Goal: Task Accomplishment & Management: Complete application form

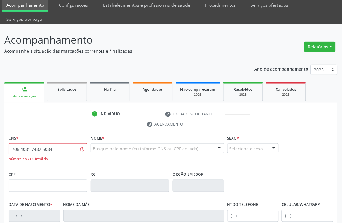
scroll to position [34, 0]
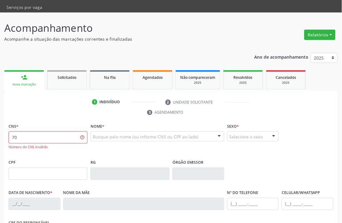
type input "7"
type input "706 4081 3487 5084"
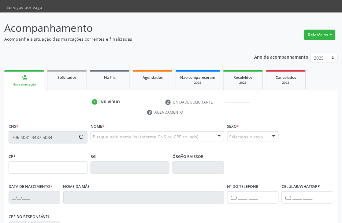
type input "181.050.454-60"
type input "21/03/2022"
type input "Luana de Lima Vieira"
type input "(87) 99816-2512"
type input "106.547.194-70"
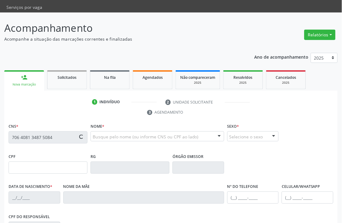
type input "S/N"
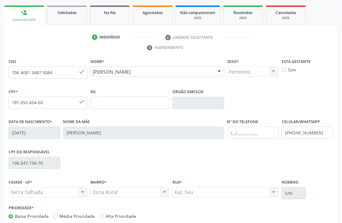
scroll to position [131, 0]
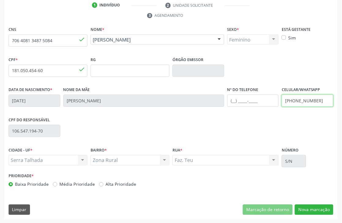
click at [308, 103] on input "(87) 99816-2512" at bounding box center [308, 101] width 52 height 12
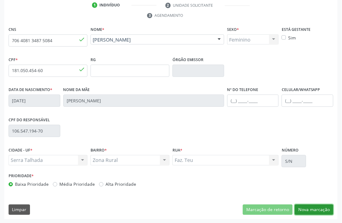
click at [315, 206] on button "Nova marcação" at bounding box center [314, 210] width 39 height 10
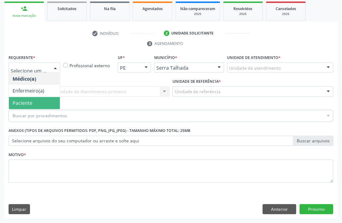
click at [22, 102] on span "Paciente" at bounding box center [23, 103] width 20 height 7
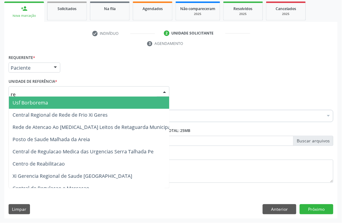
type input "rea"
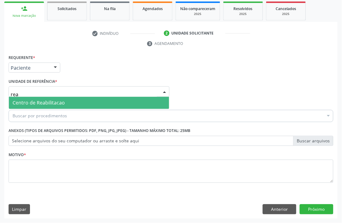
click at [29, 108] on span "Centro de Reabilitacao" at bounding box center [89, 103] width 160 height 12
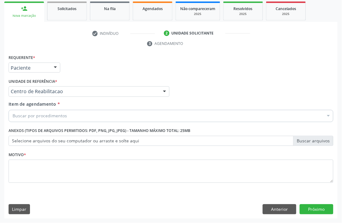
click at [28, 120] on div "Buscar por procedimentos" at bounding box center [171, 116] width 325 height 12
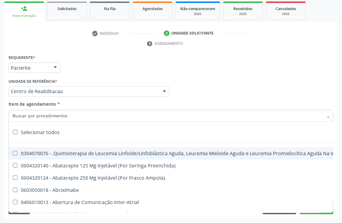
click at [28, 118] on input "Item de agendamento *" at bounding box center [168, 116] width 311 height 12
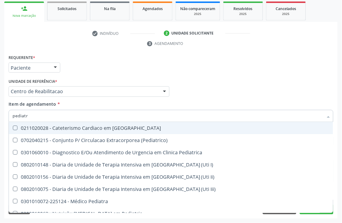
type input "pediatra"
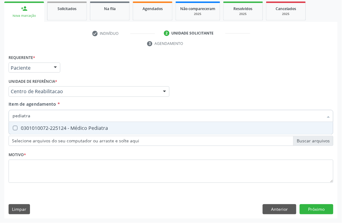
click at [59, 129] on div "0301010072-225124 - Médico Pediatra" at bounding box center [171, 128] width 317 height 5
checkbox Pediatra "true"
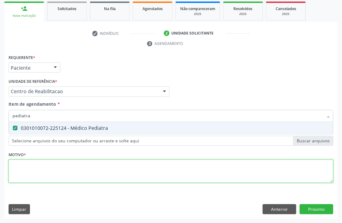
click at [40, 163] on div "Requerente * Paciente Médico(a) Enfermeiro(a) Paciente Nenhum resultado encontr…" at bounding box center [171, 122] width 325 height 139
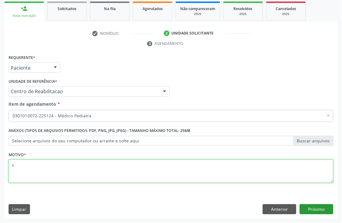
type textarea "s"
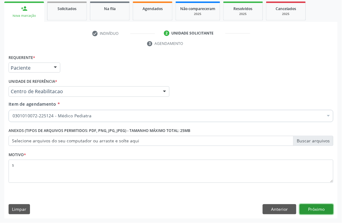
click at [306, 209] on button "Próximo" at bounding box center [317, 210] width 34 height 10
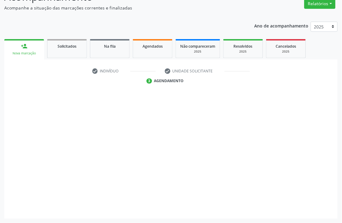
scroll to position [65, 0]
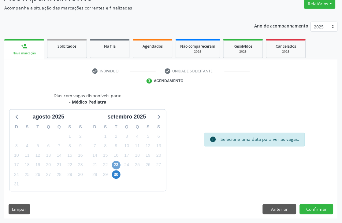
click at [115, 165] on span "23" at bounding box center [116, 165] width 9 height 9
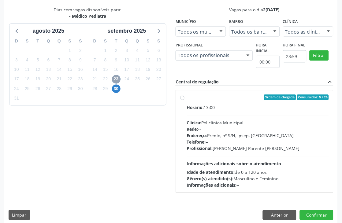
scroll to position [157, 0]
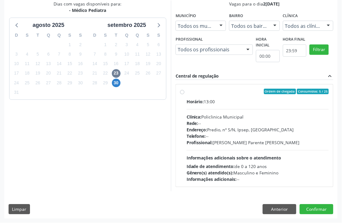
click at [238, 129] on div "Endereço: Predio, nº S/N, Ipsep, Serra Talhada - PE" at bounding box center [258, 130] width 142 height 6
click at [185, 95] on input "Ordem de chegada Consumidos: 5 / 25 Horário: 13:00 Clínica: Policlinica Municip…" at bounding box center [182, 92] width 4 height 6
radio input "true"
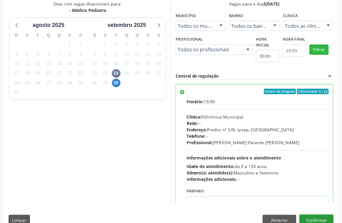
click at [315, 217] on button "Confirmar" at bounding box center [317, 220] width 34 height 10
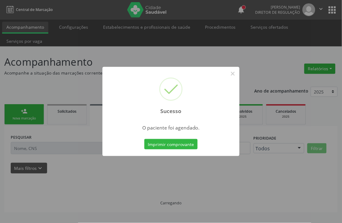
scroll to position [0, 0]
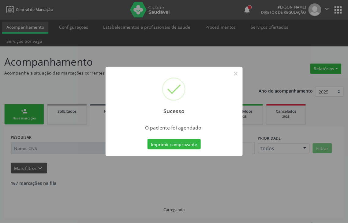
click at [170, 152] on div "Sucesso × O paciente foi agendado. Imprimir comprovante Cancel" at bounding box center [174, 111] width 137 height 89
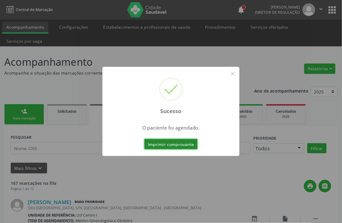
click at [169, 142] on button "Imprimir comprovante" at bounding box center [170, 144] width 53 height 10
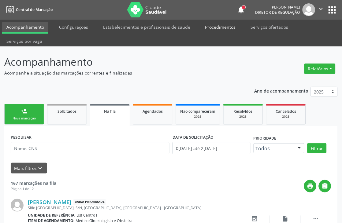
click at [212, 28] on link "Procedimentos" at bounding box center [220, 27] width 39 height 11
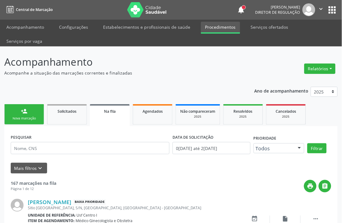
click at [223, 29] on link "Procedimentos" at bounding box center [220, 28] width 39 height 12
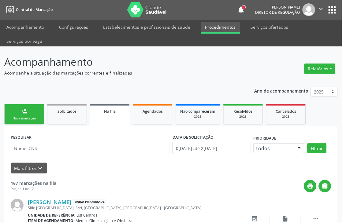
click at [223, 29] on link "Procedimentos" at bounding box center [220, 28] width 39 height 12
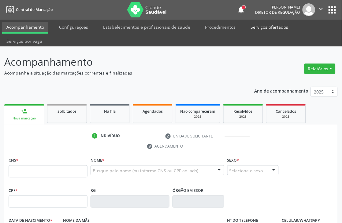
click at [248, 24] on link "Serviços ofertados" at bounding box center [270, 27] width 46 height 11
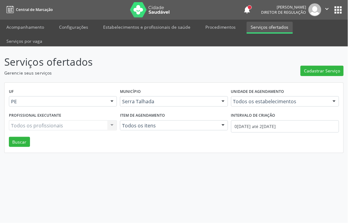
click at [268, 28] on link "Serviços ofertados" at bounding box center [270, 28] width 46 height 12
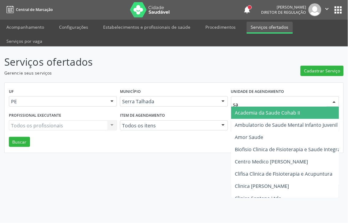
type input "sao"
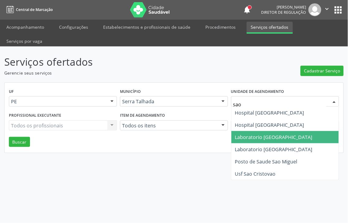
click at [259, 131] on span "Laboratorio [GEOGRAPHIC_DATA]" at bounding box center [284, 137] width 107 height 12
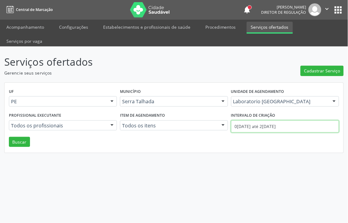
click at [262, 115] on body "Central de Marcação notifications [PERSON_NAME] Diretor de regulação  Configur…" at bounding box center [174, 111] width 348 height 223
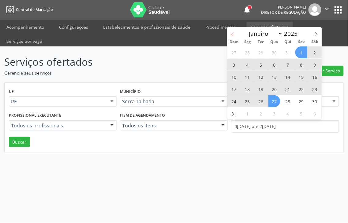
click at [232, 32] on span at bounding box center [232, 32] width 10 height 10
select select "6"
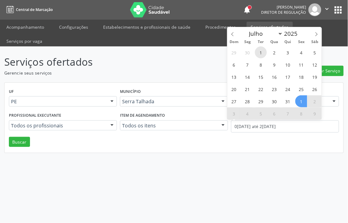
click at [262, 56] on span "1" at bounding box center [261, 53] width 12 height 12
type input "0[DATE]"
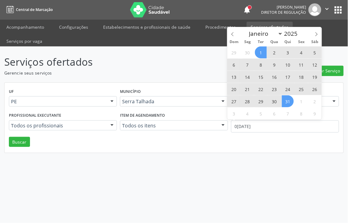
click at [286, 99] on span "31" at bounding box center [288, 101] width 12 height 12
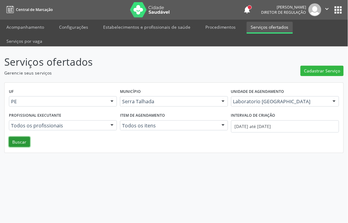
click at [25, 137] on button "Buscar" at bounding box center [19, 142] width 21 height 10
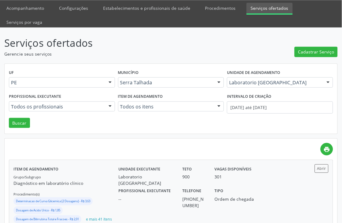
scroll to position [38, 0]
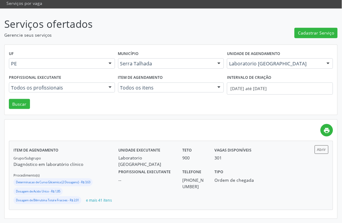
click at [246, 178] on div "Ordem de chegada" at bounding box center [234, 181] width 39 height 6
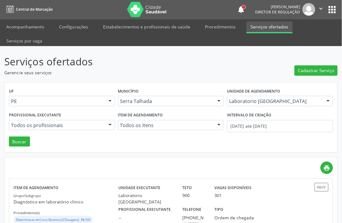
scroll to position [0, 0]
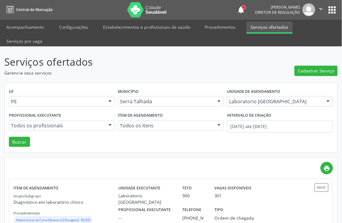
click at [326, 7] on button "" at bounding box center [322, 9] width 12 height 13
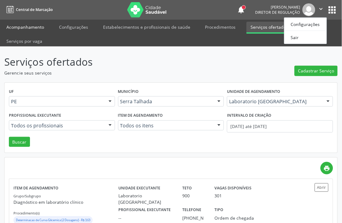
click at [19, 28] on link "Acompanhamento" at bounding box center [25, 27] width 46 height 11
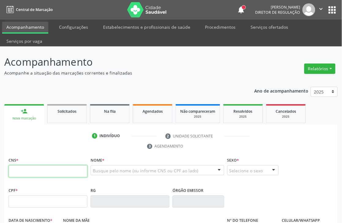
click at [40, 170] on input "text" at bounding box center [48, 172] width 79 height 12
type input "898 0034 0868 8666"
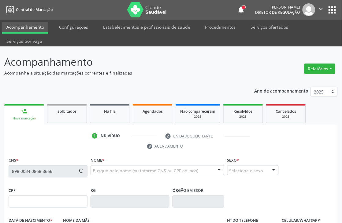
type input "0[DATE]"
type input "[PERSON_NAME]"
type input "[PHONE_NUMBER]"
type input "50"
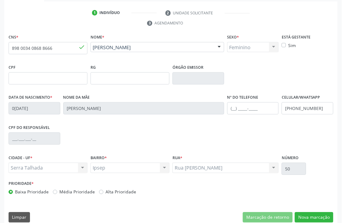
scroll to position [131, 0]
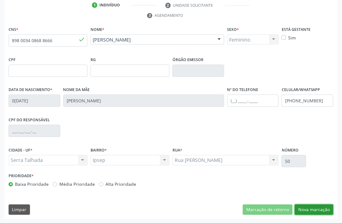
click at [323, 208] on button "Nova marcação" at bounding box center [314, 210] width 39 height 10
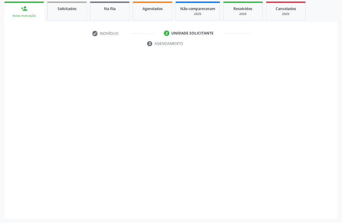
scroll to position [103, 0]
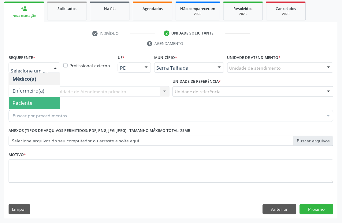
click at [20, 101] on span "Paciente" at bounding box center [23, 103] width 20 height 7
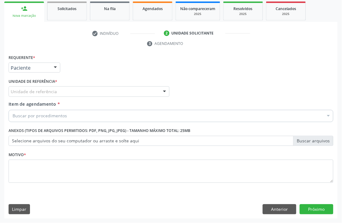
click at [21, 95] on div "Unidade de referência" at bounding box center [89, 92] width 161 height 10
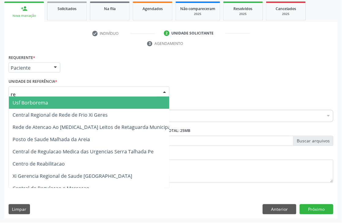
type input "rea"
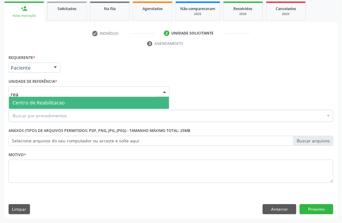
click at [24, 104] on span "Centro de Reabilitacao" at bounding box center [39, 103] width 52 height 7
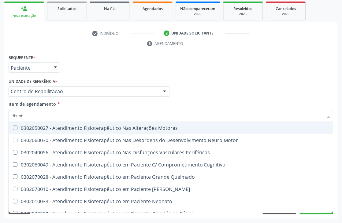
type input "fisiote"
click at [115, 127] on div "0302050027 - Atendimento Fisioterapêutico Nas Alterações Motoras" at bounding box center [189, 128] width 353 height 5
checkbox Motoras "true"
click at [121, 65] on div "Requerente * Paciente Médico(a) Enfermeiro(a) Paciente Nenhum resultado encontr…" at bounding box center [171, 65] width 328 height 24
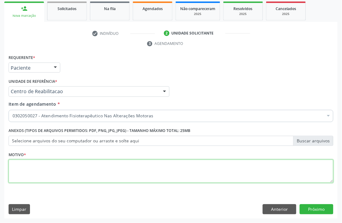
click at [24, 164] on textarea at bounding box center [171, 171] width 325 height 23
type textarea "e"
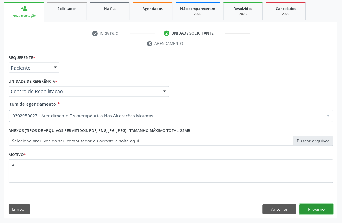
click at [311, 208] on button "Próximo" at bounding box center [317, 210] width 34 height 10
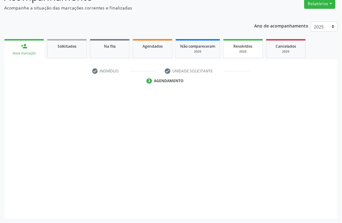
scroll to position [65, 0]
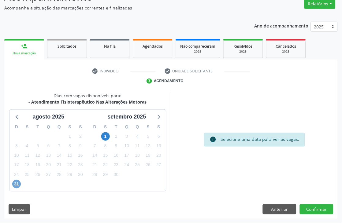
click at [18, 186] on span "31" at bounding box center [16, 184] width 9 height 9
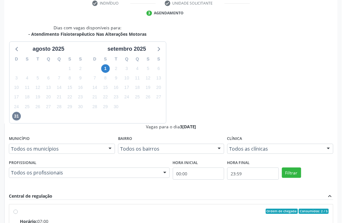
click at [18, 209] on input "Ordem de chegada Consumidos: 2 / 5 Horário: 07:00 Clínica: Abfisio Rede: -- End…" at bounding box center [15, 212] width 4 height 6
radio input "true"
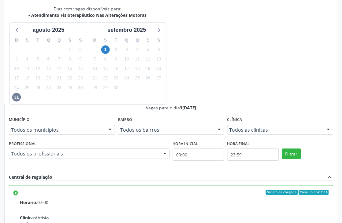
scroll to position [168, 0]
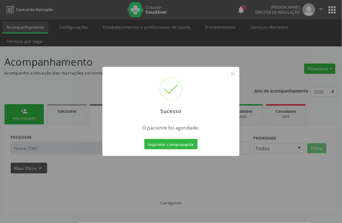
scroll to position [0, 0]
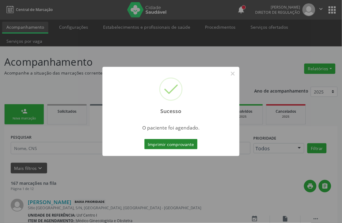
click at [166, 145] on button "Imprimir comprovante" at bounding box center [170, 144] width 53 height 10
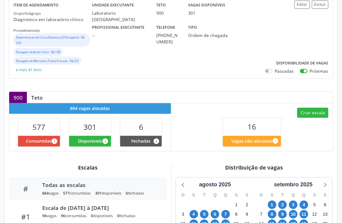
scroll to position [136, 0]
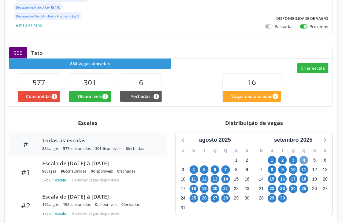
click at [305, 160] on span "4" at bounding box center [304, 160] width 9 height 9
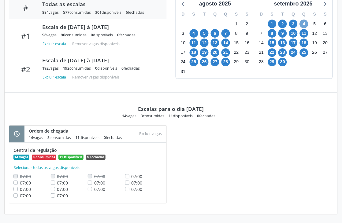
scroll to position [239, 0]
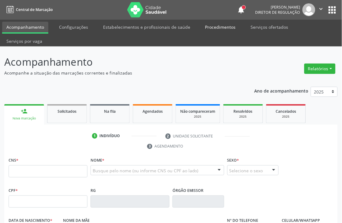
click at [215, 25] on link "Procedimentos" at bounding box center [220, 27] width 39 height 11
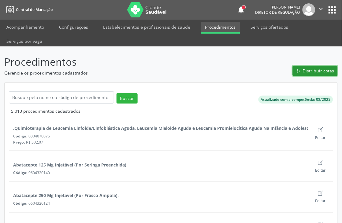
click at [312, 68] on span "Distribuir cotas" at bounding box center [319, 71] width 32 height 6
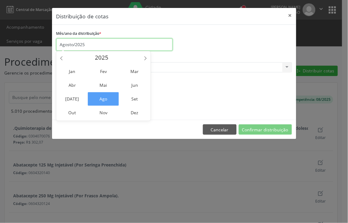
click at [79, 45] on input "Agosto/2025" at bounding box center [114, 45] width 116 height 12
click at [130, 104] on span "Set" at bounding box center [134, 98] width 31 height 13
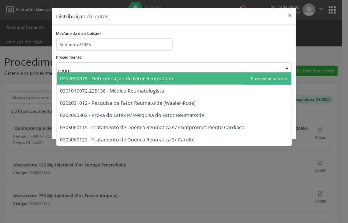
type input "reuma"
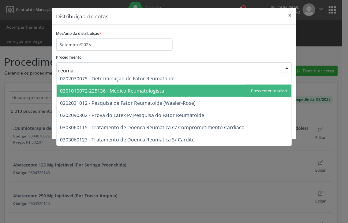
click at [93, 86] on span "0301010072-225136 - Médico Reumatologista" at bounding box center [174, 91] width 235 height 12
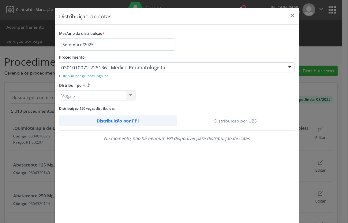
click at [237, 119] on link "Distribuição por UBS" at bounding box center [236, 121] width 118 height 11
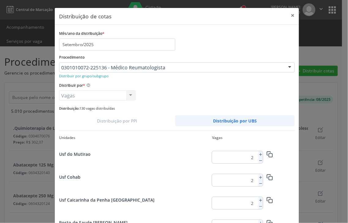
scroll to position [107, 0]
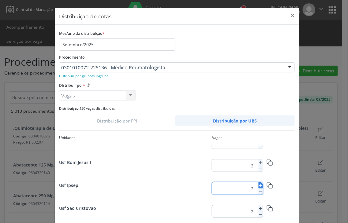
click at [259, 185] on icon at bounding box center [261, 186] width 4 height 4
type input "3"
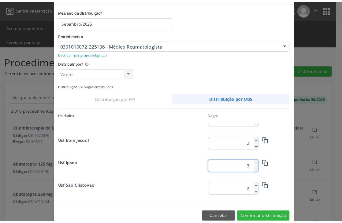
scroll to position [34, 0]
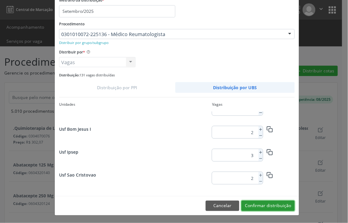
click at [277, 201] on button "Confirmar distribuição" at bounding box center [267, 206] width 53 height 10
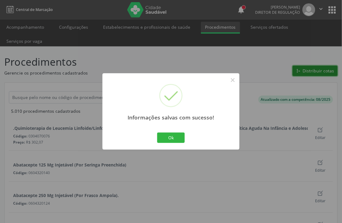
scroll to position [0, 0]
